Goal: Entertainment & Leisure: Consume media (video, audio)

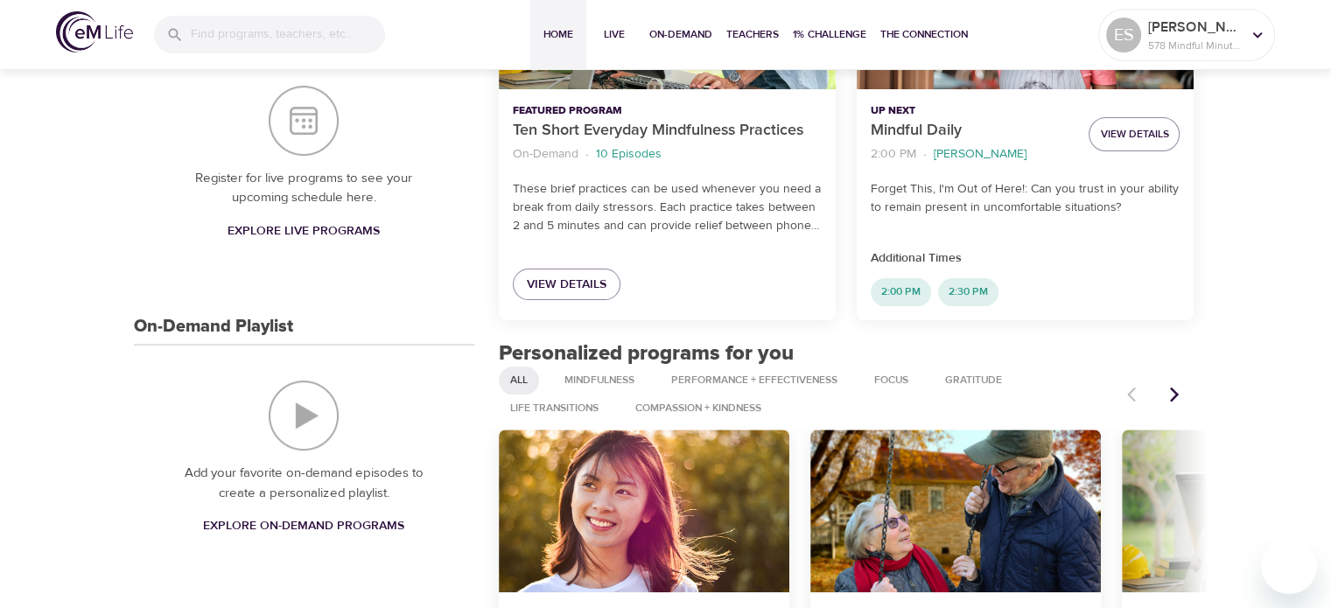
scroll to position [433, 0]
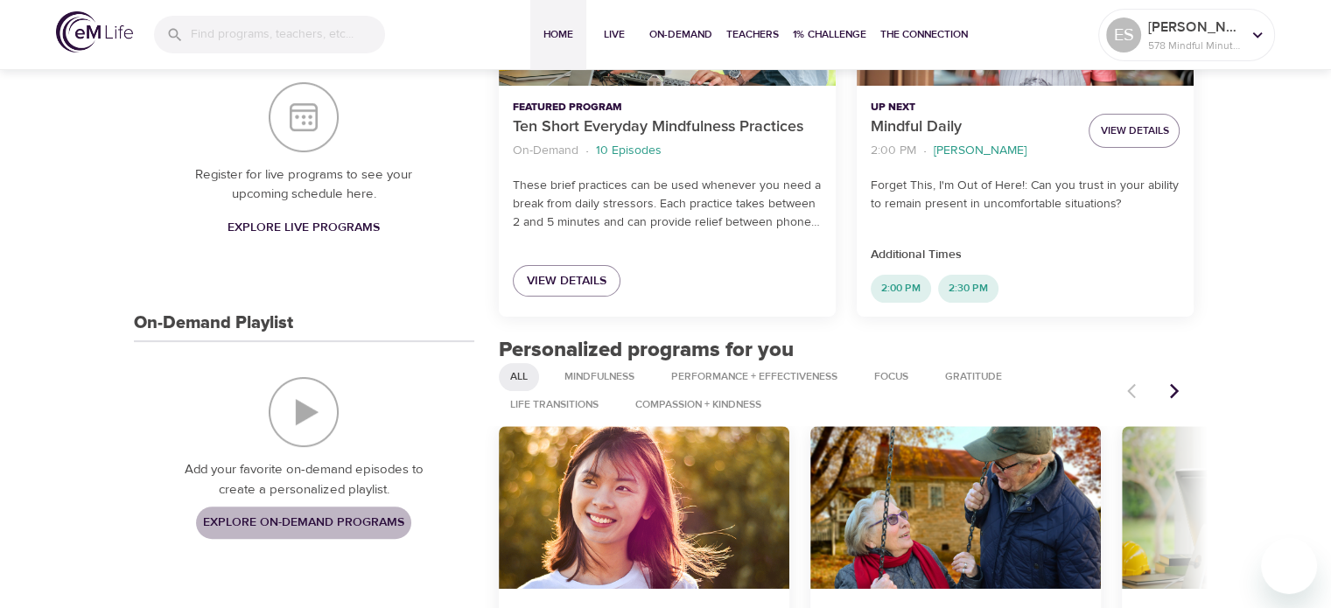
click at [357, 527] on span "Explore On-Demand Programs" at bounding box center [303, 523] width 201 height 22
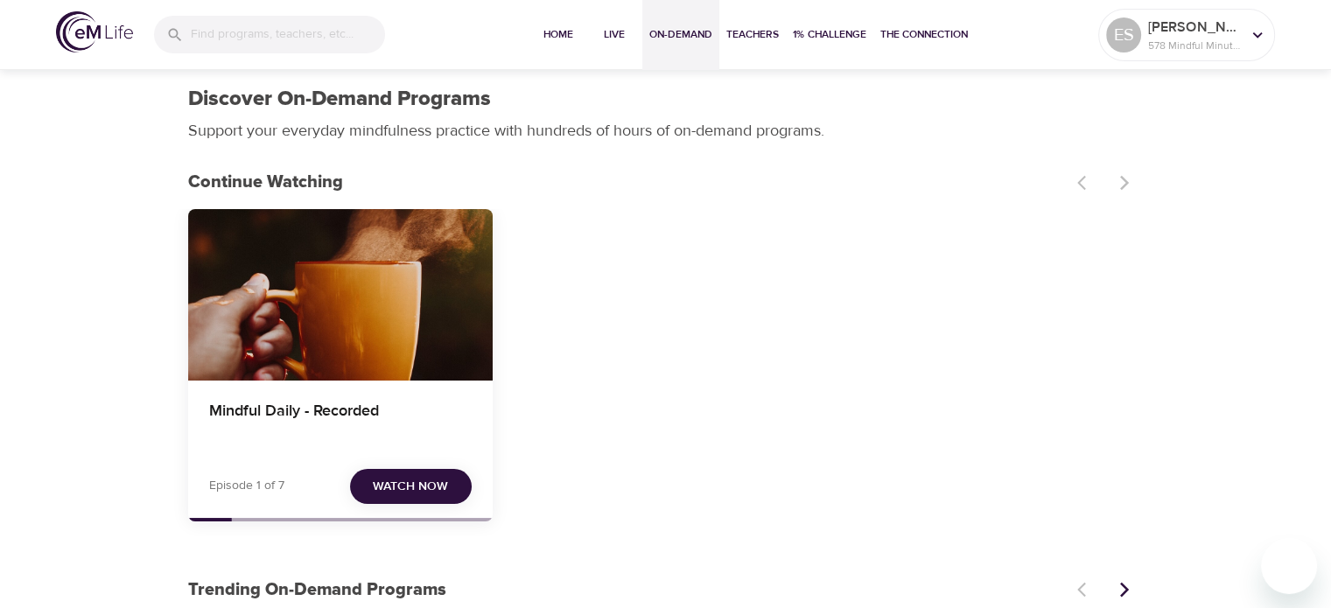
click at [392, 489] on span "Watch Now" at bounding box center [410, 487] width 75 height 22
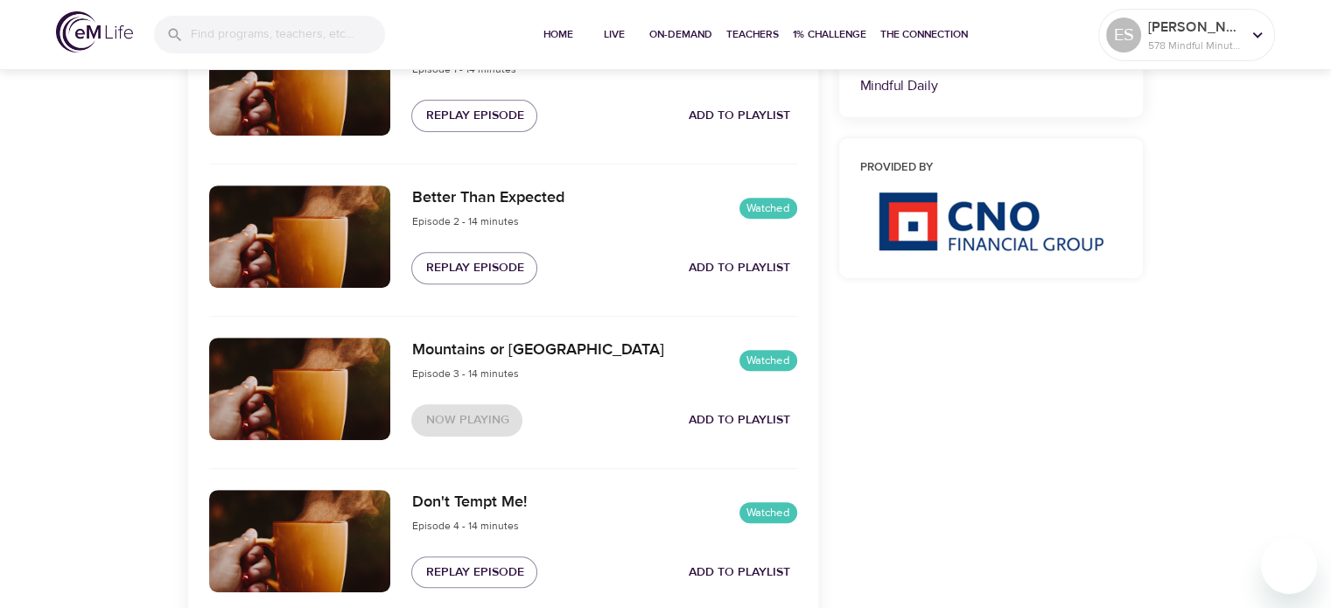
scroll to position [811, 0]
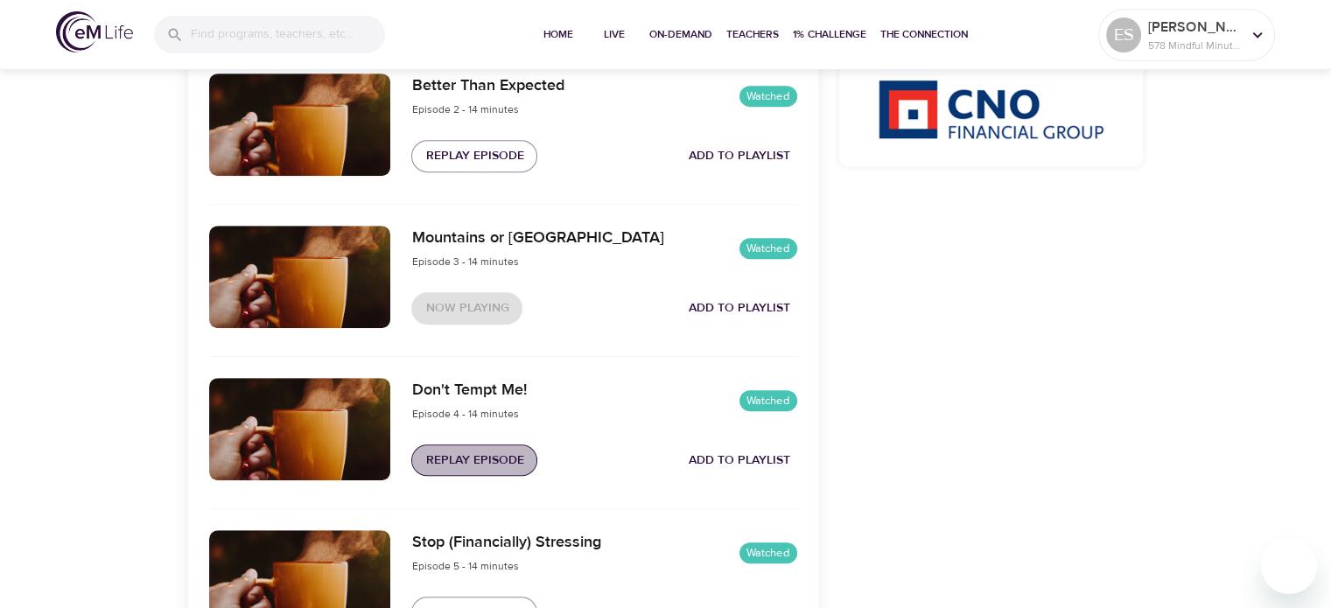
click at [482, 460] on span "Replay Episode" at bounding box center [474, 461] width 98 height 22
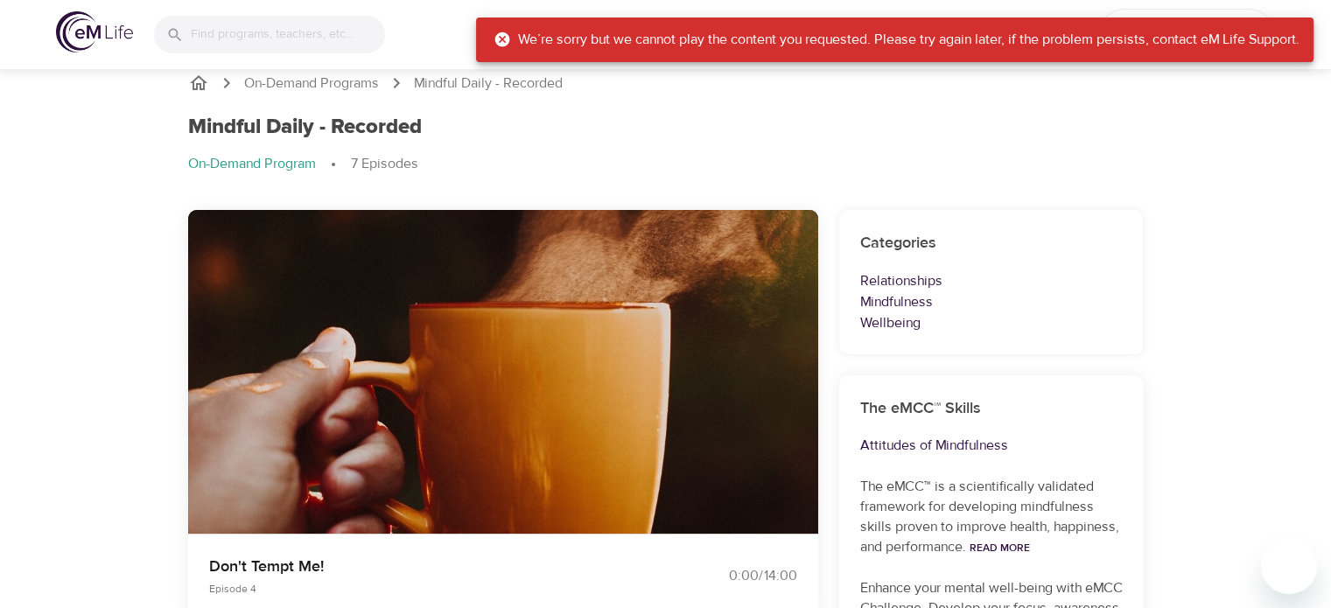
scroll to position [0, 0]
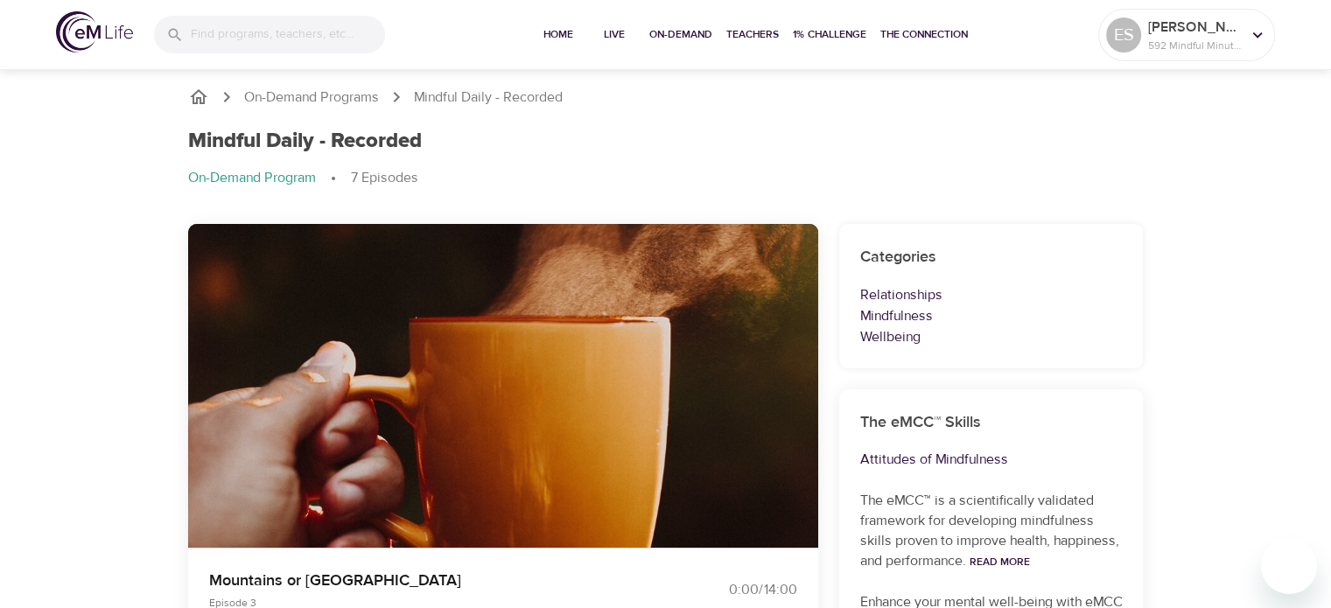
click at [275, 181] on p "On-Demand Program" at bounding box center [252, 178] width 128 height 20
click at [361, 97] on p "On-Demand Programs" at bounding box center [311, 98] width 135 height 20
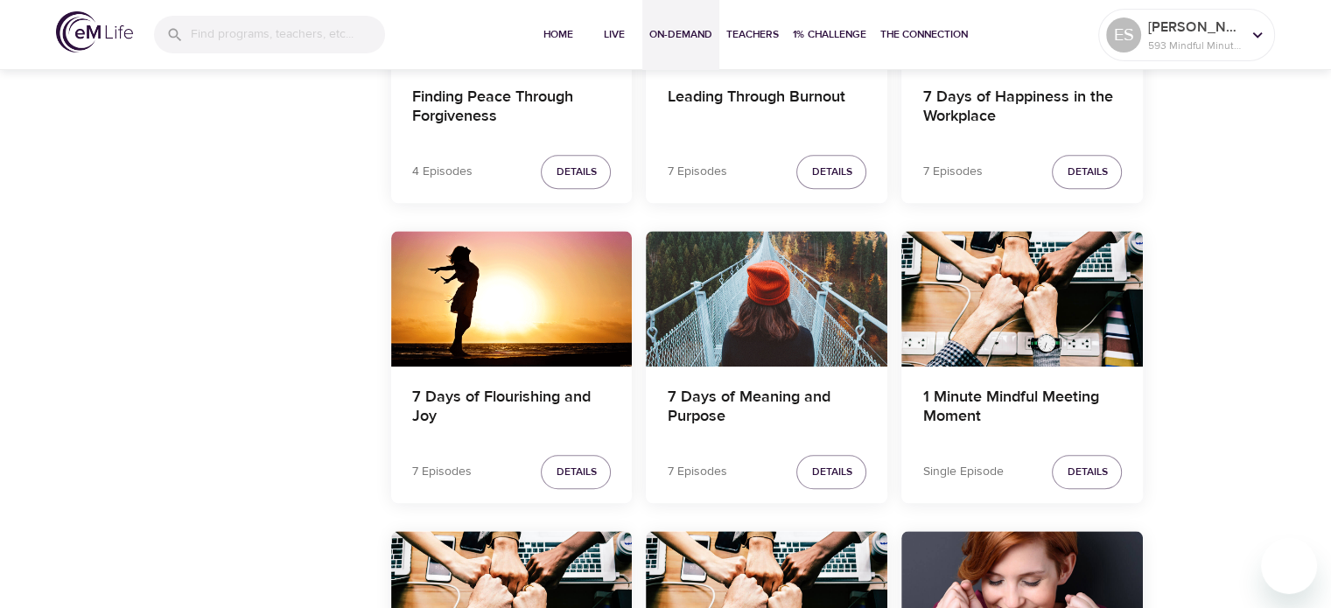
scroll to position [1719, 0]
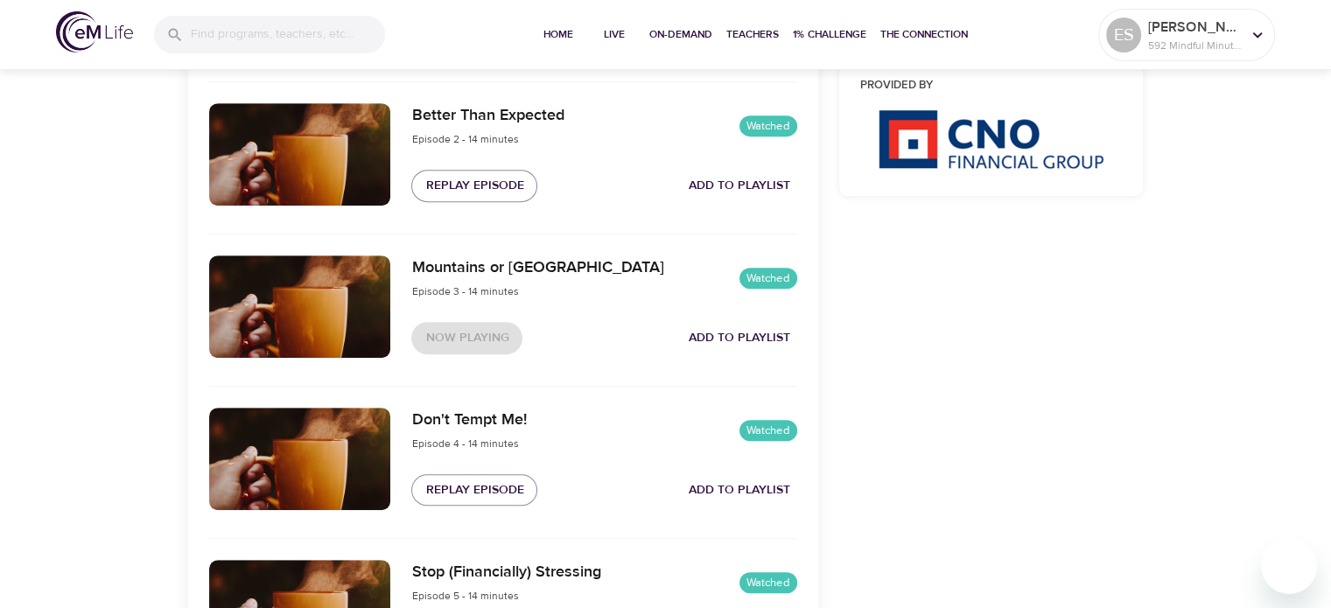
scroll to position [788, 0]
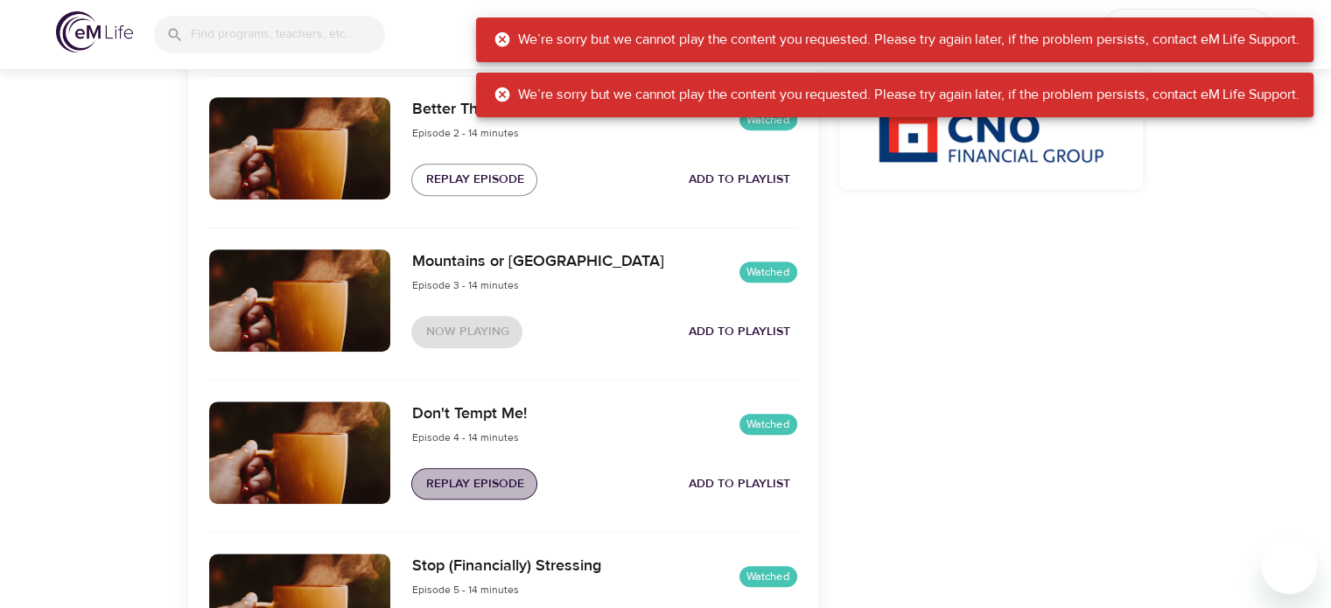
click at [466, 488] on span "Replay Episode" at bounding box center [474, 484] width 98 height 22
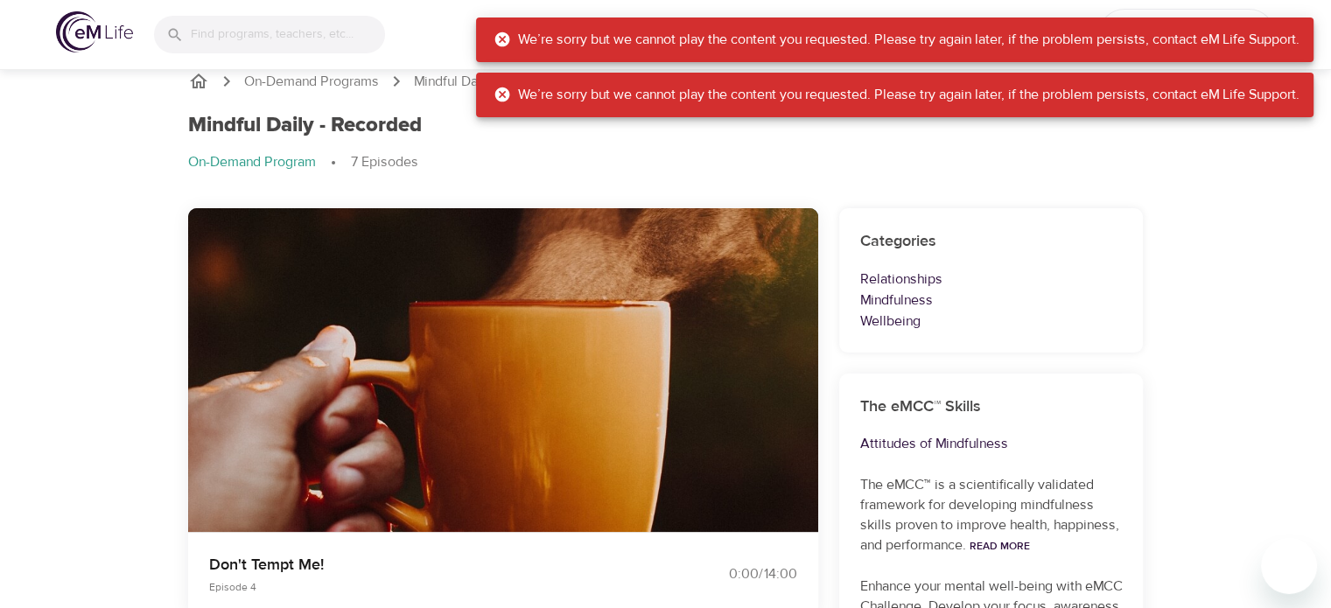
scroll to position [0, 0]
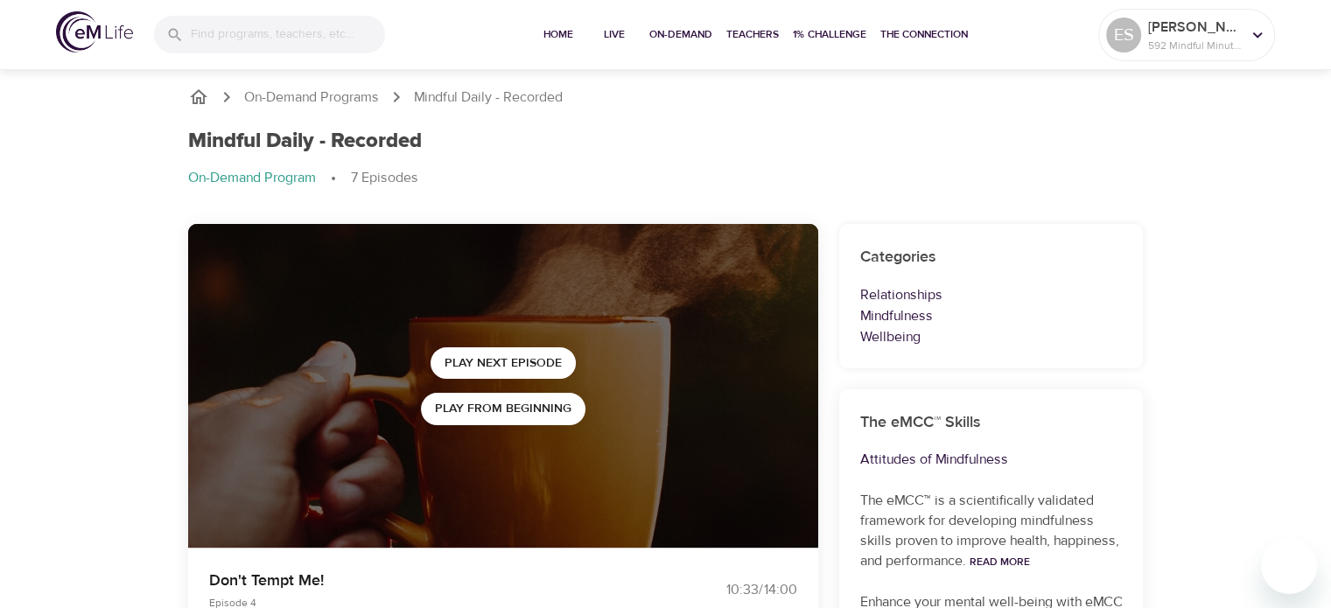
click at [1042, 166] on div "Mindful Daily - Recorded On-Demand Program 7 Episodes" at bounding box center [666, 165] width 977 height 95
